Goal: Information Seeking & Learning: Find specific fact

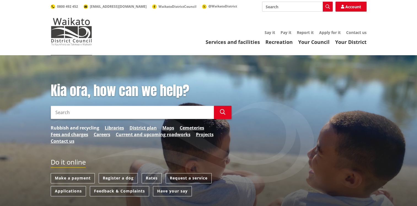
click at [71, 127] on link "Rubbish and recycling" at bounding box center [75, 127] width 49 height 7
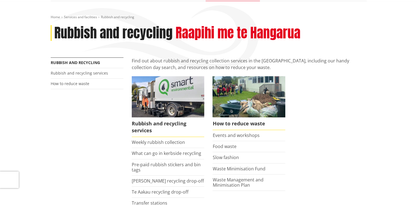
scroll to position [55, 0]
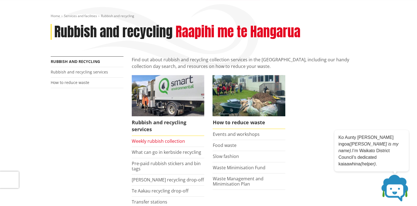
click at [143, 141] on link "Weekly rubbish collection" at bounding box center [158, 141] width 53 height 6
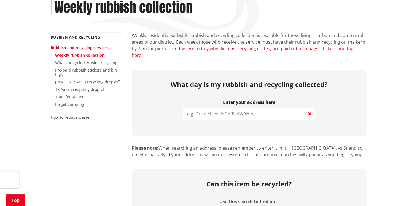
scroll to position [110, 0]
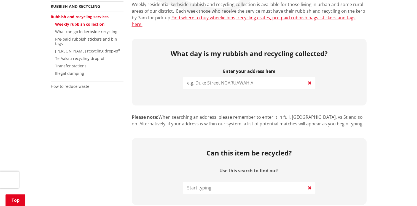
click at [204, 114] on p "Please note: When searching an address, please remember to enter it in full, eg…" at bounding box center [249, 120] width 235 height 13
click at [194, 77] on input "search" at bounding box center [249, 83] width 132 height 12
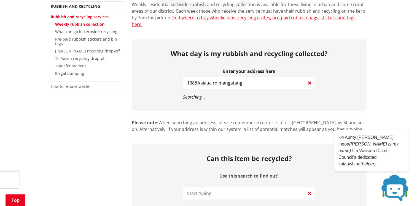
type input "1388 kaiaua rd mangatangi"
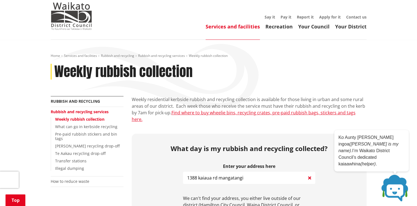
scroll to position [0, 0]
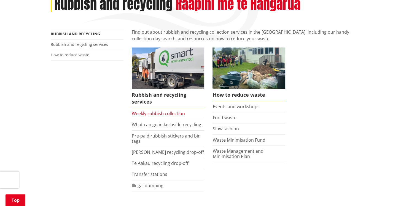
scroll to position [83, 0]
click at [156, 113] on link "Weekly rubbish collection" at bounding box center [158, 113] width 53 height 6
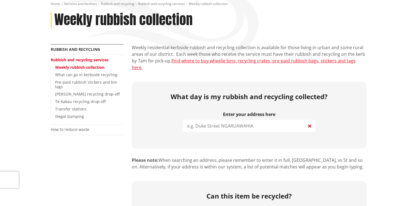
scroll to position [83, 0]
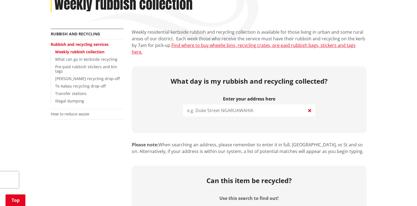
click at [204, 105] on input "search" at bounding box center [249, 110] width 132 height 12
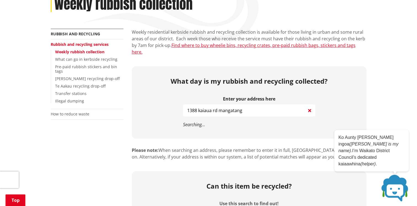
type input "1388 kaiaua rd mangatangi"
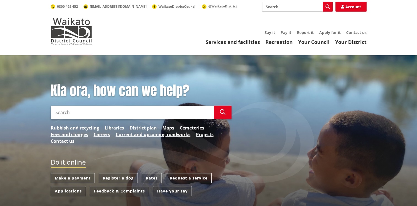
click at [78, 127] on link "Rubbish and recycling" at bounding box center [75, 127] width 49 height 7
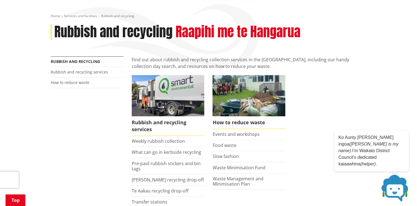
scroll to position [83, 0]
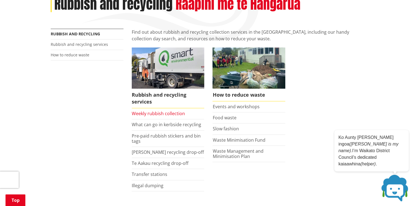
click at [170, 114] on link "Weekly rubbish collection" at bounding box center [158, 113] width 53 height 6
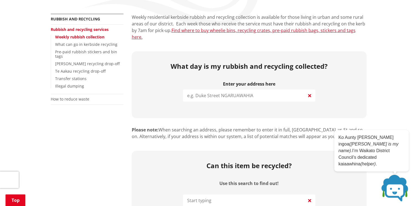
scroll to position [83, 0]
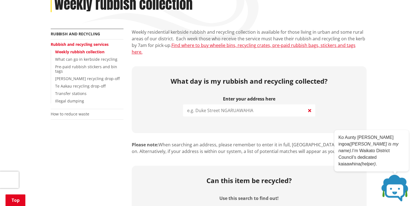
click at [206, 106] on input "search" at bounding box center [249, 110] width 132 height 12
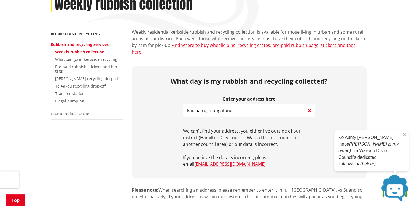
type input "kaiaua rd, mangatangi"
click at [381, 157] on p "Ko Aunty [PERSON_NAME] ingoa ([PERSON_NAME] is my name). I’m Waikato District C…" at bounding box center [372, 150] width 66 height 33
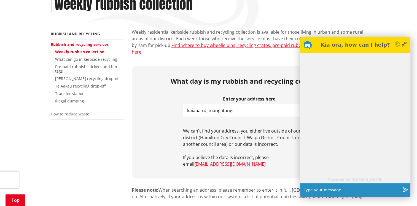
click at [313, 188] on input "text" at bounding box center [351, 190] width 99 height 14
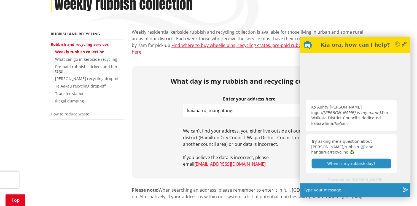
click at [348, 163] on button "When is my rubbish day?" at bounding box center [351, 163] width 79 height 10
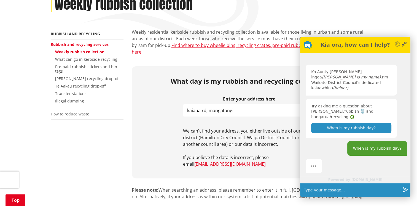
click at [312, 191] on input "text" at bounding box center [351, 190] width 99 height 14
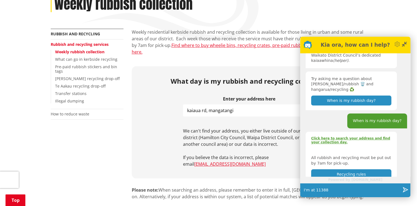
scroll to position [24, 0]
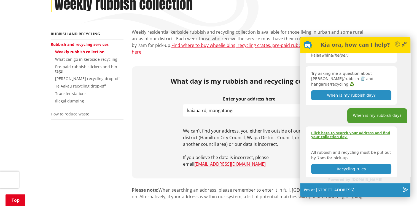
type input "I'm at [STREET_ADDRESS]"
click at [406, 188] on icon "Send" at bounding box center [406, 190] width 6 height 6
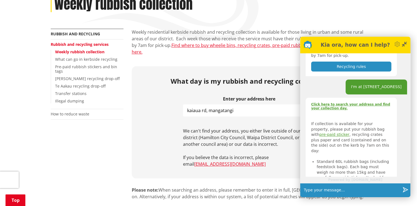
scroll to position [152, 0]
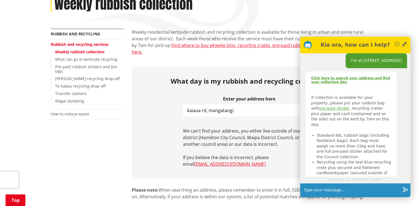
click at [341, 76] on strong "Click here to search your address and find your collection day." at bounding box center [350, 80] width 79 height 8
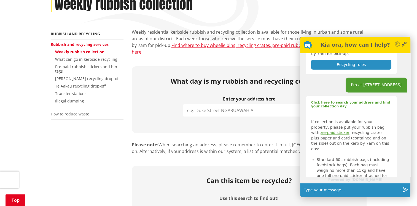
scroll to position [152, 0]
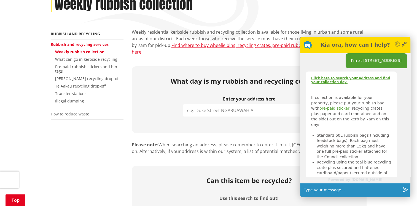
click at [198, 104] on input "search" at bounding box center [249, 110] width 132 height 12
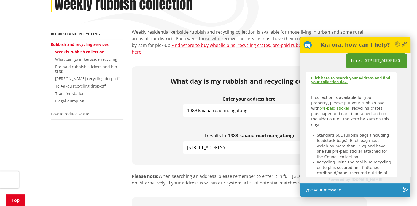
type input "1388 kaiaua road mangatangi"
click at [213, 144] on span "[STREET_ADDRESS]" at bounding box center [206, 147] width 39 height 7
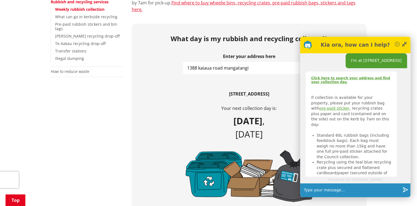
scroll to position [138, 0]
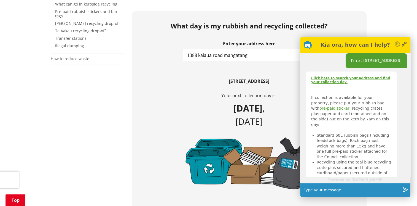
click at [405, 42] on icon at bounding box center [406, 43] width 2 height 2
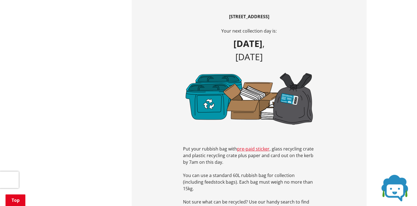
scroll to position [193, 0]
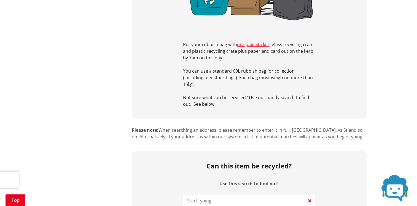
scroll to position [303, 0]
